Goal: Navigation & Orientation: Find specific page/section

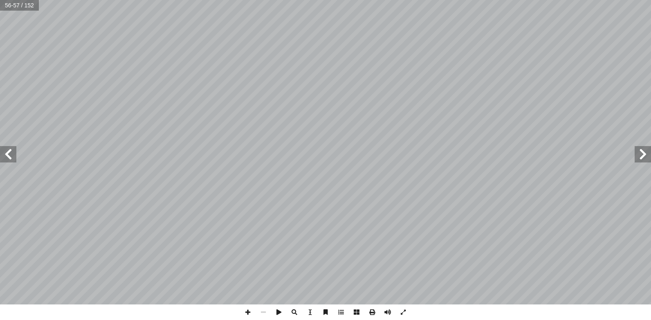
click at [8, 153] on span at bounding box center [8, 154] width 16 height 16
click at [646, 154] on span at bounding box center [642, 154] width 16 height 16
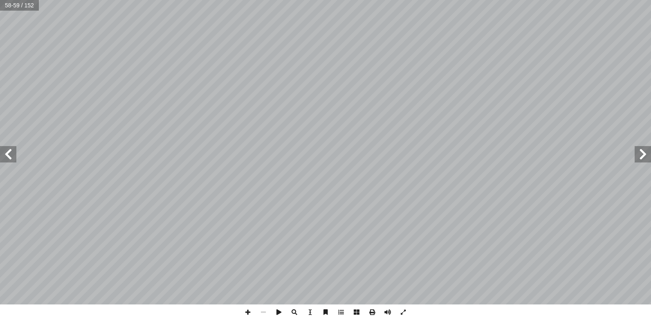
click at [646, 154] on span at bounding box center [642, 154] width 16 height 16
click at [645, 154] on span at bounding box center [642, 154] width 16 height 16
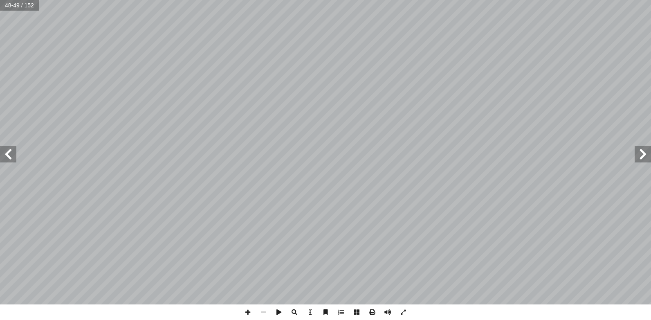
click at [645, 154] on span at bounding box center [642, 154] width 16 height 16
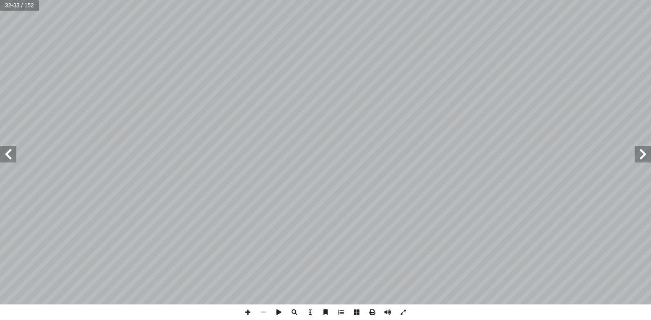
click at [645, 154] on span at bounding box center [642, 154] width 16 height 16
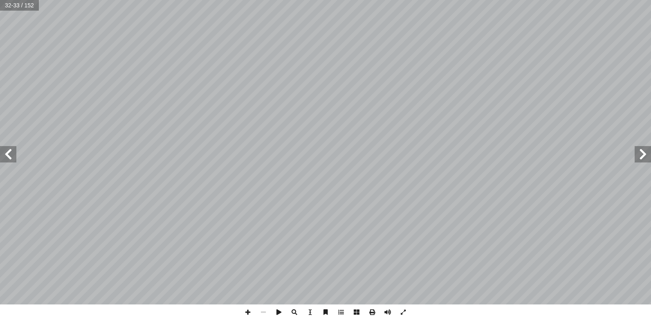
click at [645, 154] on span at bounding box center [642, 154] width 16 height 16
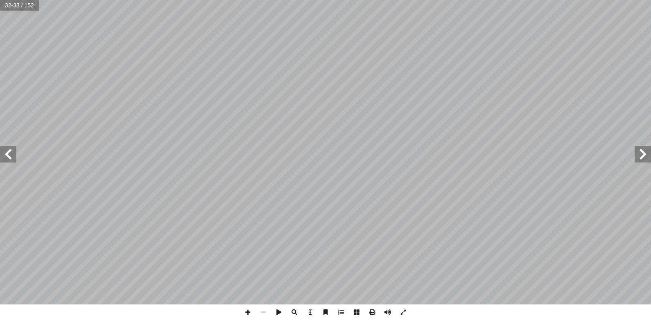
click at [645, 154] on span at bounding box center [642, 154] width 16 height 16
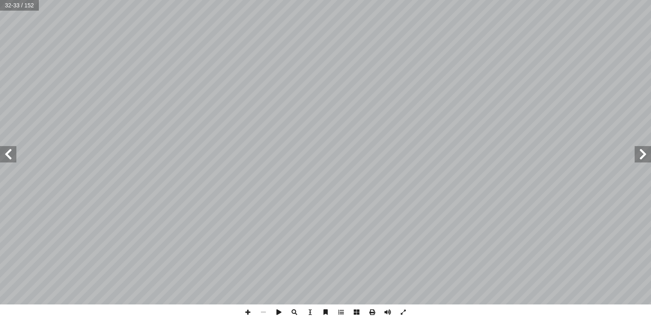
click at [645, 154] on span at bounding box center [642, 154] width 16 height 16
click at [11, 154] on span at bounding box center [8, 154] width 16 height 16
